Goal: Task Accomplishment & Management: Manage account settings

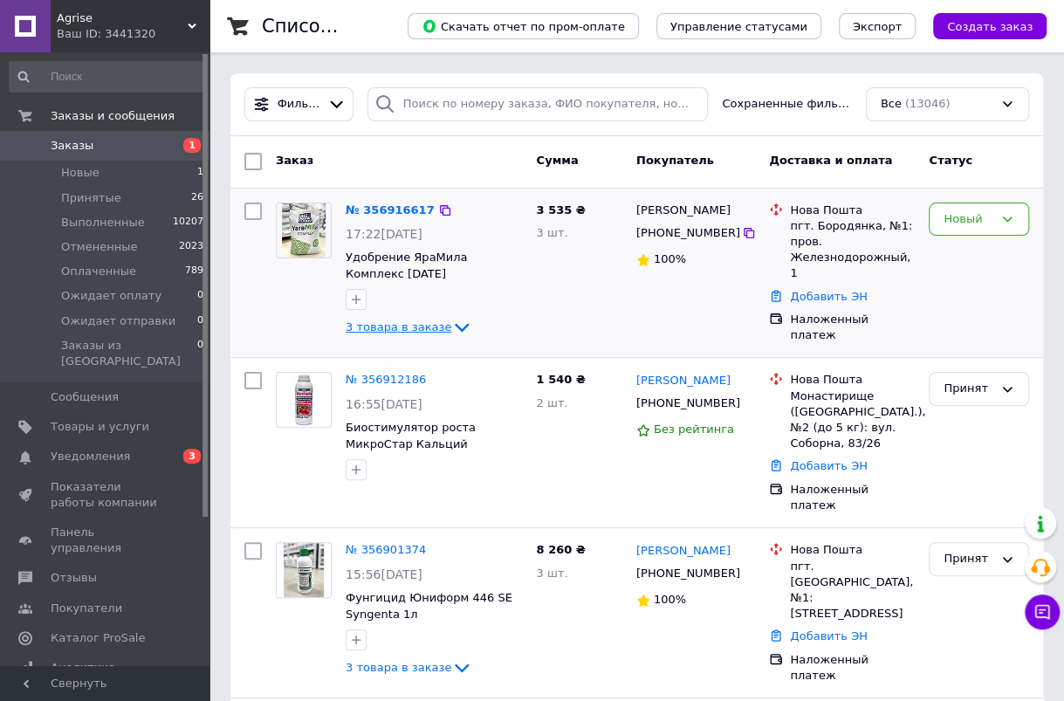
click at [415, 326] on span "3 товара в заказе" at bounding box center [399, 326] width 106 height 13
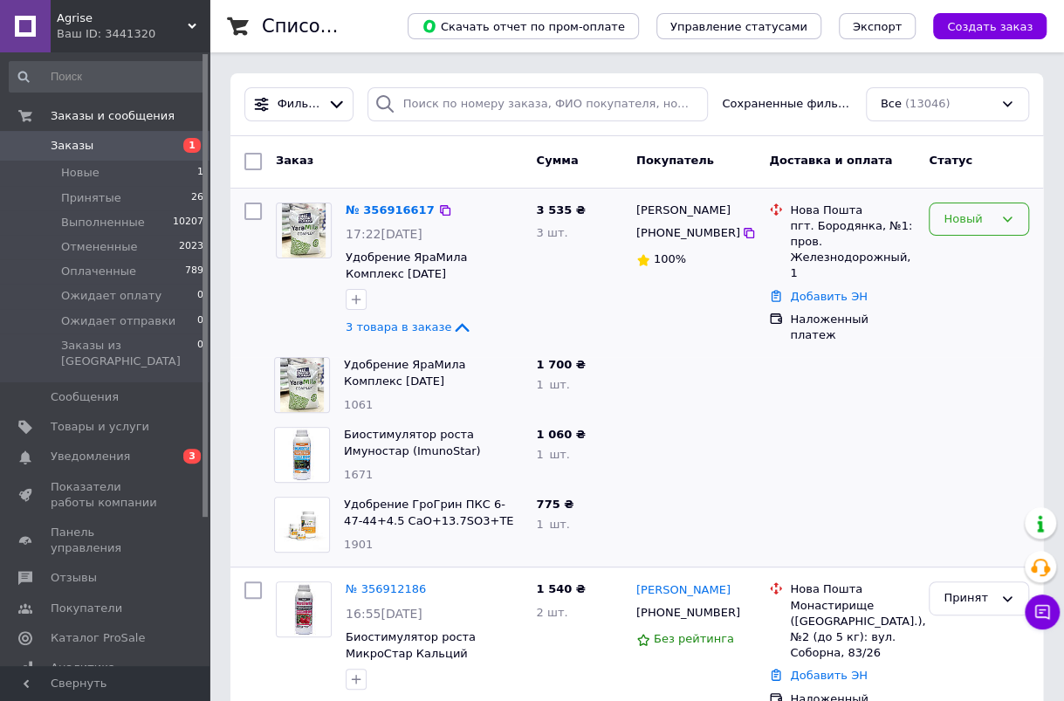
click at [964, 230] on div "Новый" at bounding box center [979, 219] width 100 height 34
click at [134, 141] on span "Заказы" at bounding box center [106, 146] width 111 height 16
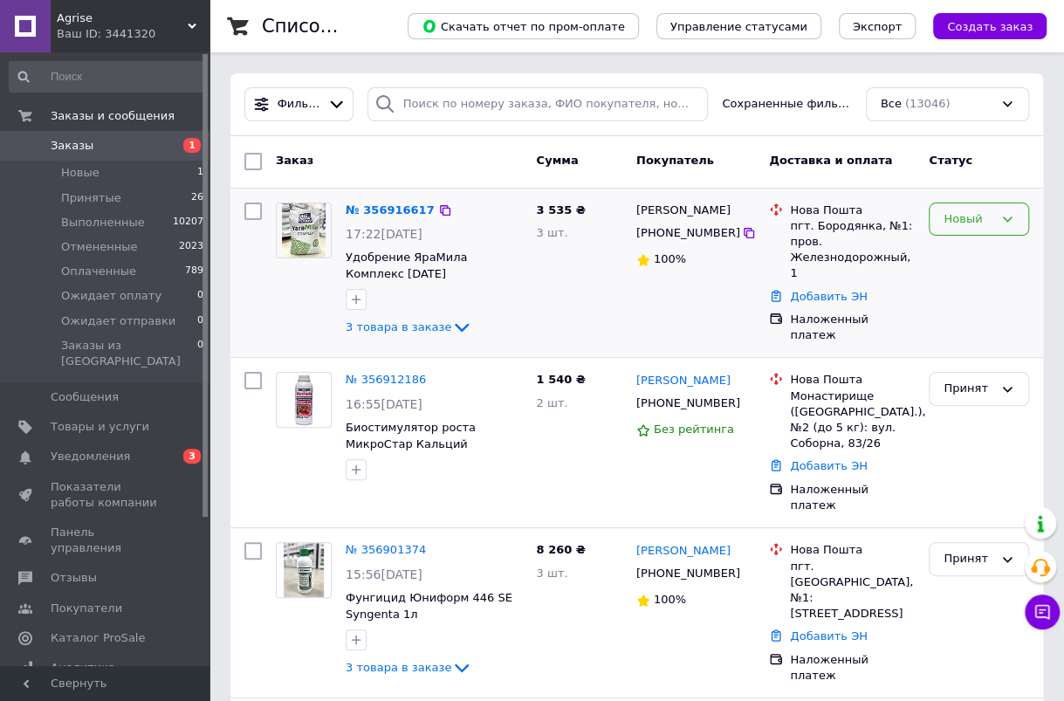
click at [978, 224] on div "Новый" at bounding box center [968, 219] width 50 height 18
click at [974, 250] on li "Принят" at bounding box center [978, 255] width 99 height 32
click at [86, 140] on span "Заказы" at bounding box center [72, 146] width 43 height 16
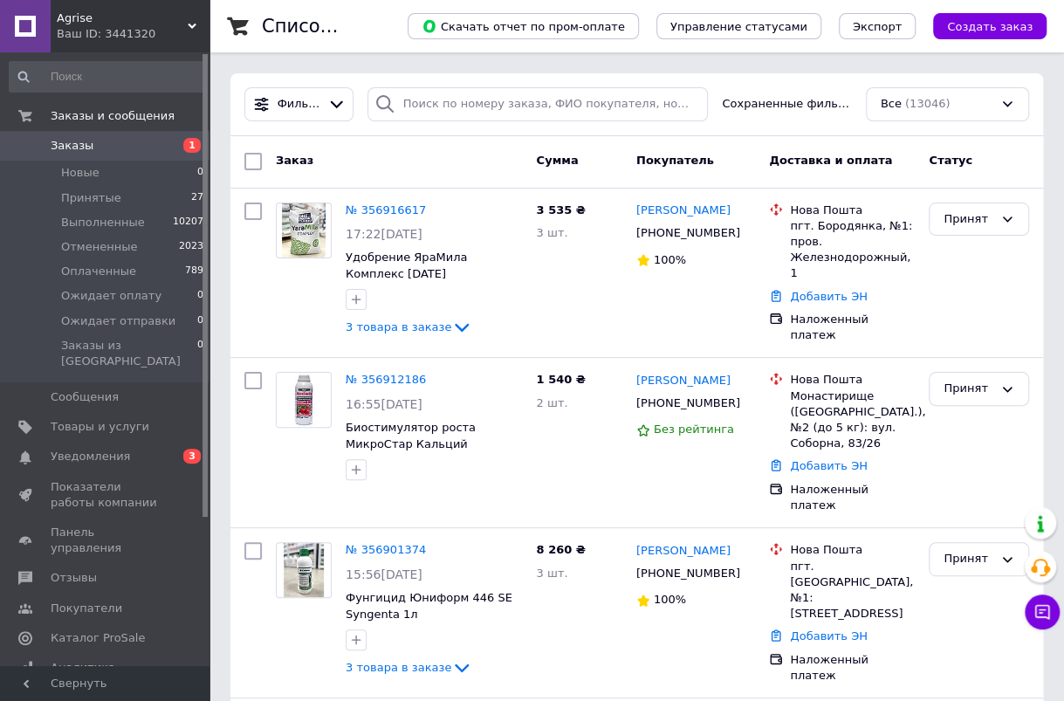
click at [104, 147] on span "Заказы" at bounding box center [106, 146] width 111 height 16
click at [140, 138] on span "Заказы" at bounding box center [106, 146] width 111 height 16
click at [127, 143] on span "Заказы" at bounding box center [106, 146] width 111 height 16
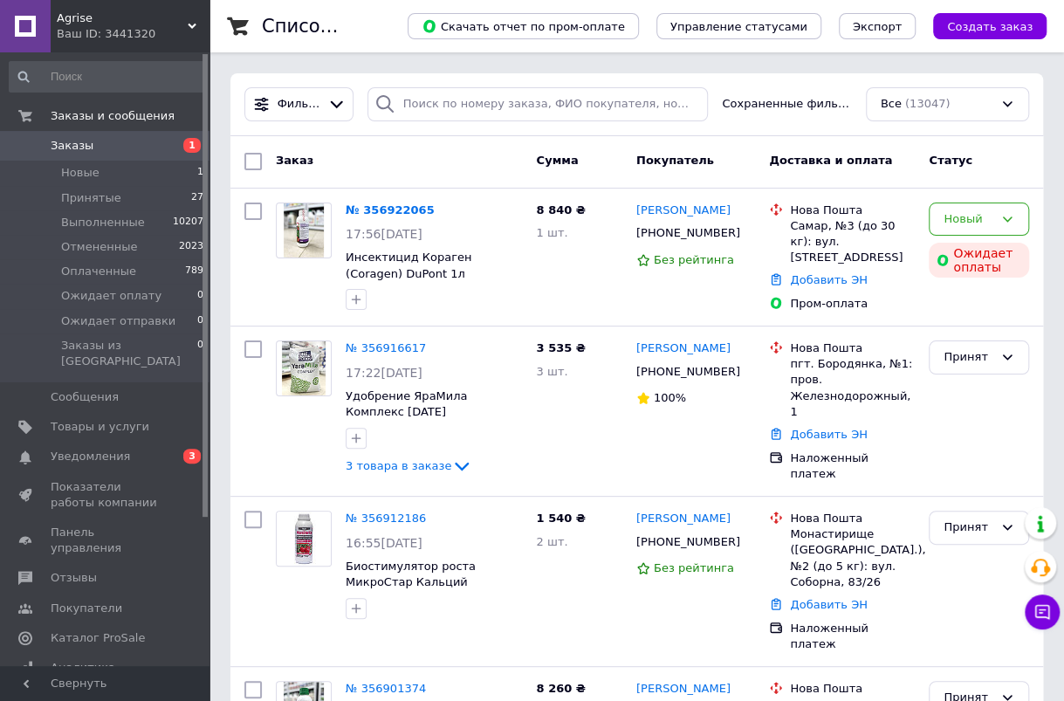
click at [114, 146] on span "Заказы" at bounding box center [106, 146] width 111 height 16
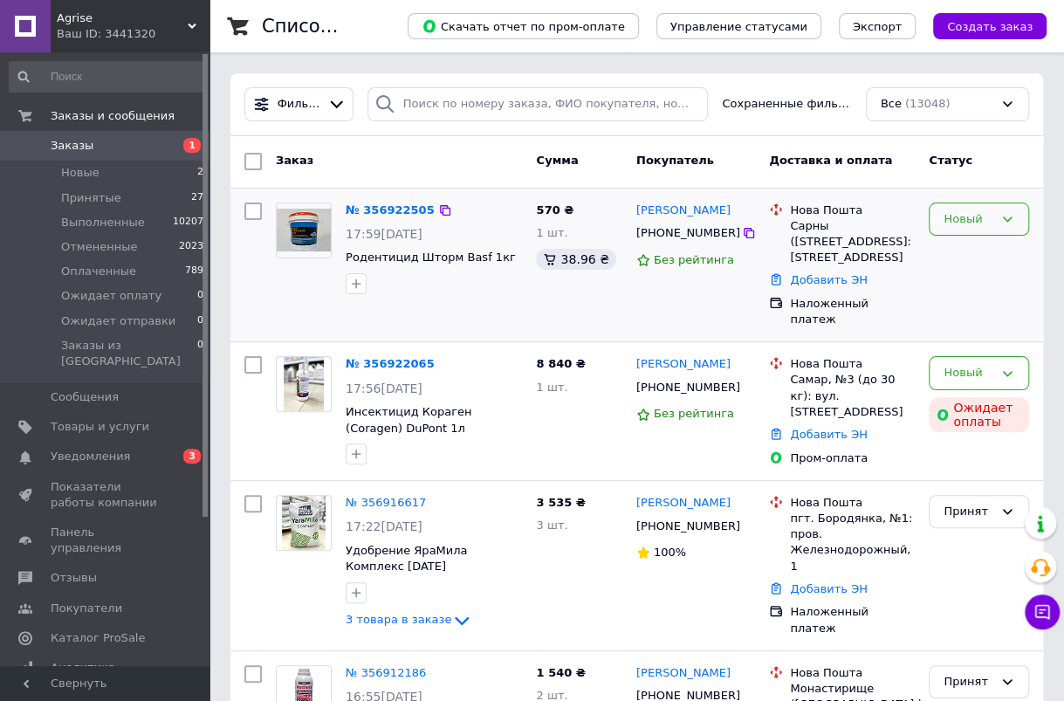
click at [959, 222] on div "Новый" at bounding box center [968, 219] width 50 height 18
click at [948, 256] on li "Принят" at bounding box center [978, 255] width 99 height 32
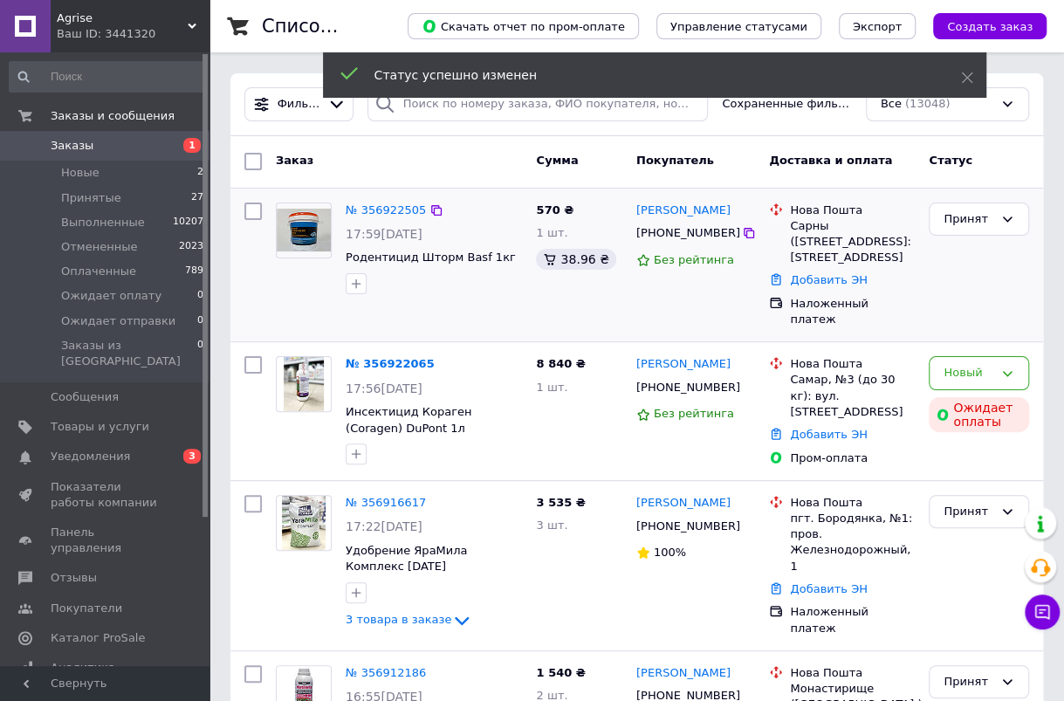
click at [964, 364] on div "Новый" at bounding box center [968, 373] width 50 height 18
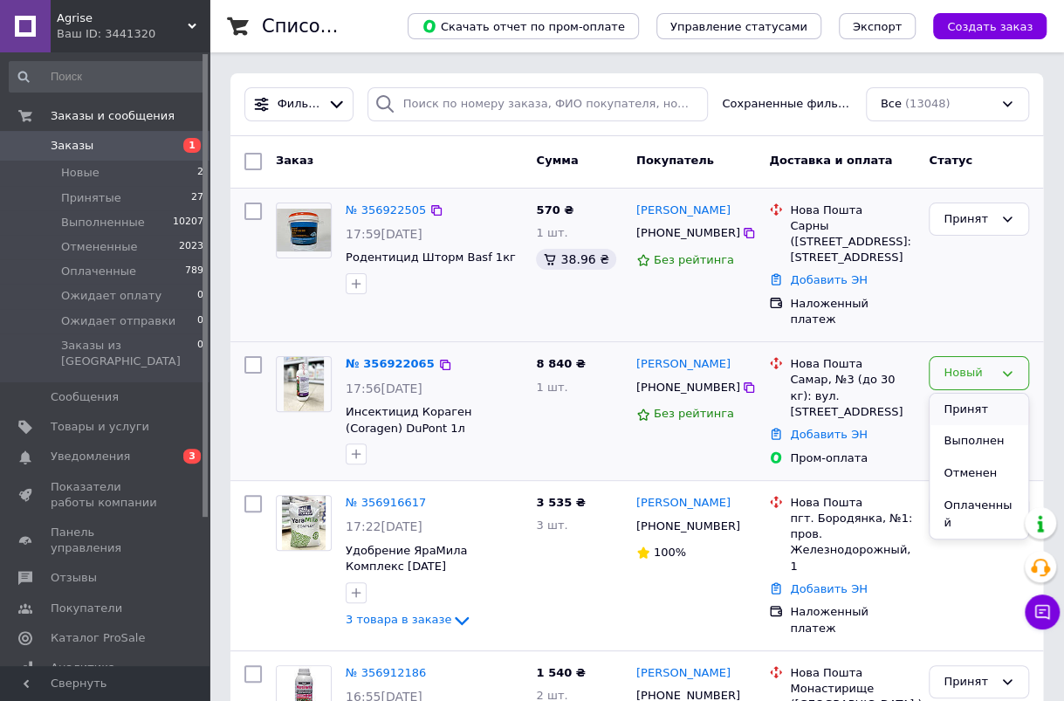
click at [956, 394] on li "Принят" at bounding box center [978, 410] width 99 height 32
click at [73, 150] on span "Заказы" at bounding box center [72, 146] width 43 height 16
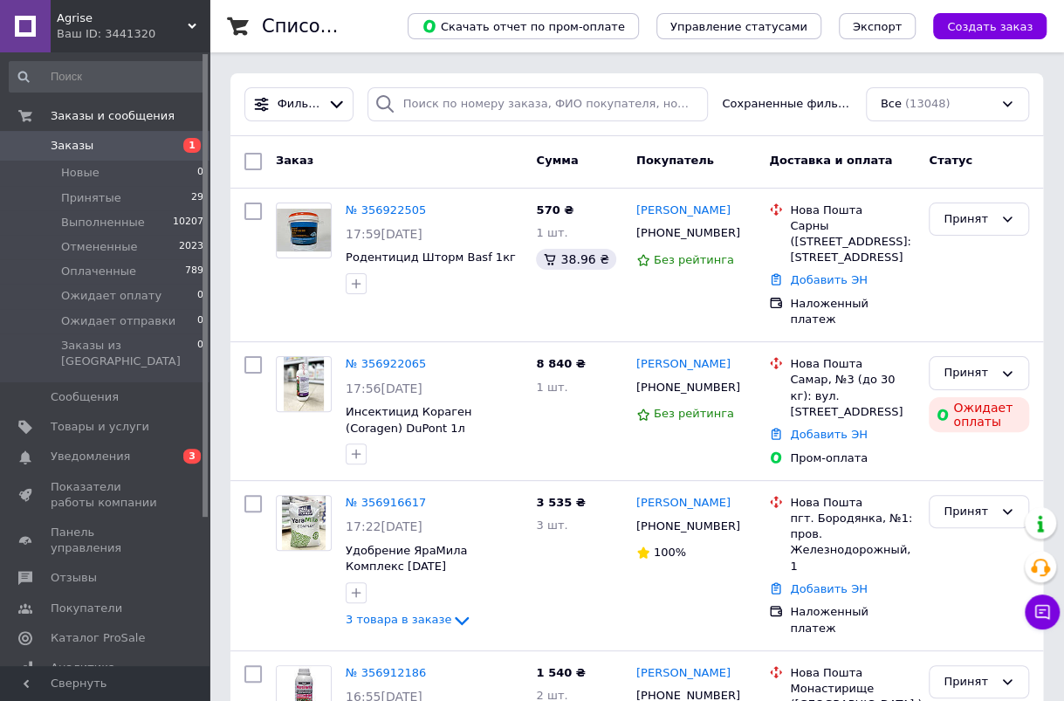
click at [96, 140] on span "Заказы" at bounding box center [106, 146] width 111 height 16
